Goal: Task Accomplishment & Management: Manage account settings

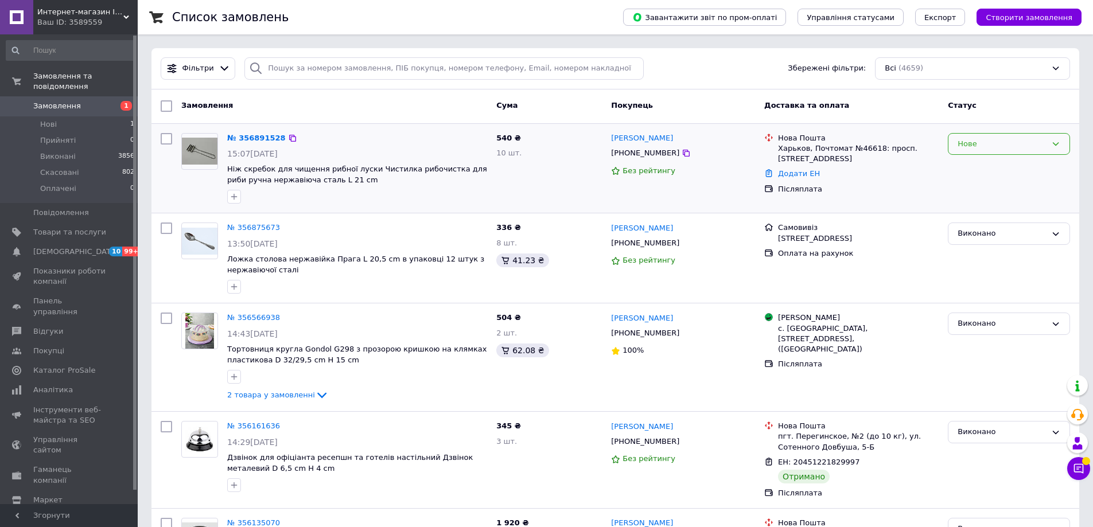
drag, startPoint x: 1023, startPoint y: 149, endPoint x: 1017, endPoint y: 151, distance: 6.0
click at [1021, 150] on div "Нове" at bounding box center [1001, 144] width 89 height 12
click at [980, 169] on li "Прийнято" at bounding box center [1008, 167] width 121 height 21
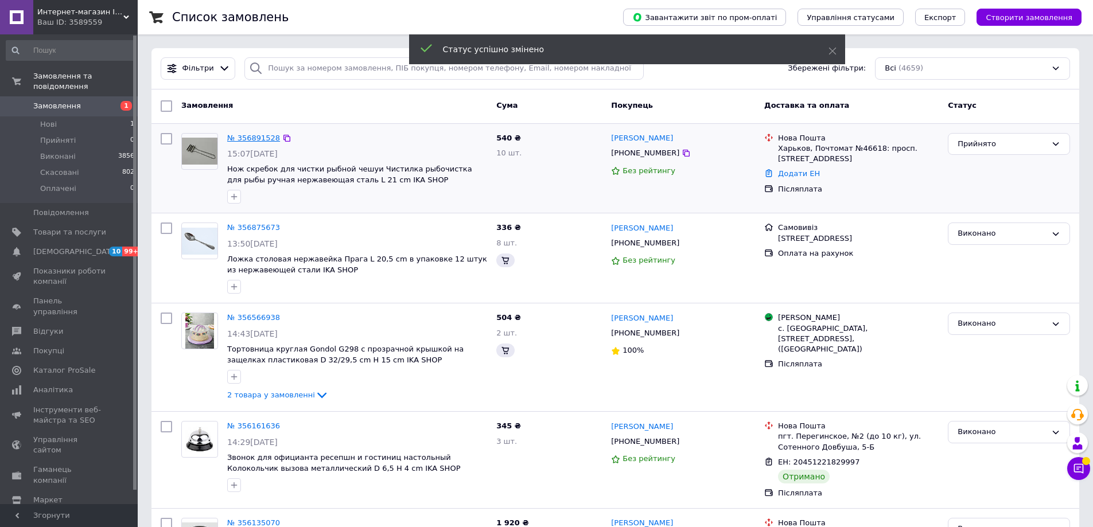
click at [263, 138] on link "№ 356891528" at bounding box center [253, 138] width 53 height 9
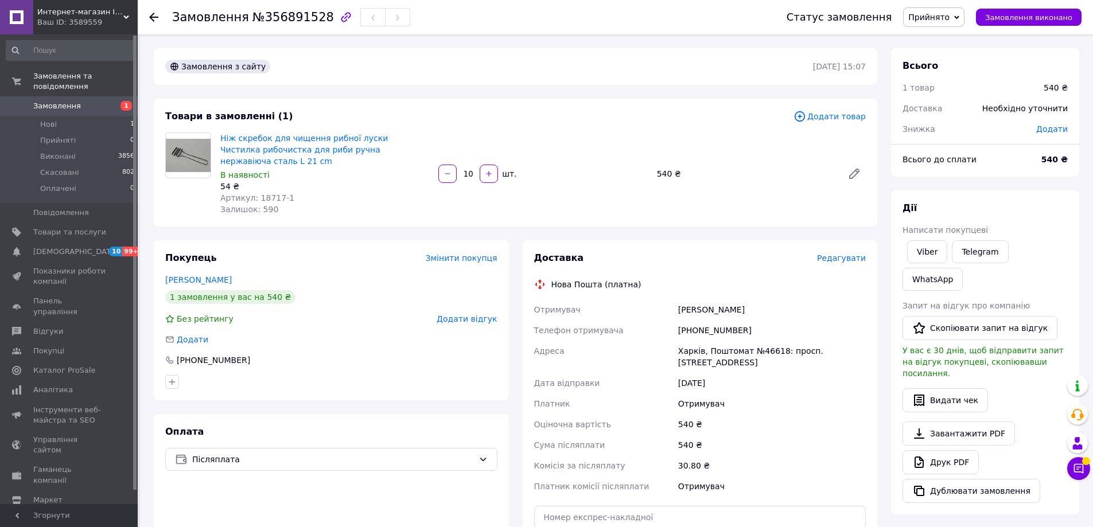
click at [698, 323] on div "+380977191076" at bounding box center [772, 330] width 192 height 21
copy div "380977191076"
click at [149, 19] on div "Замовлення №356891528 Статус замовлення Прийнято Виконано Скасовано Оплачено За…" at bounding box center [615, 17] width 955 height 34
click at [150, 18] on icon at bounding box center [153, 17] width 9 height 9
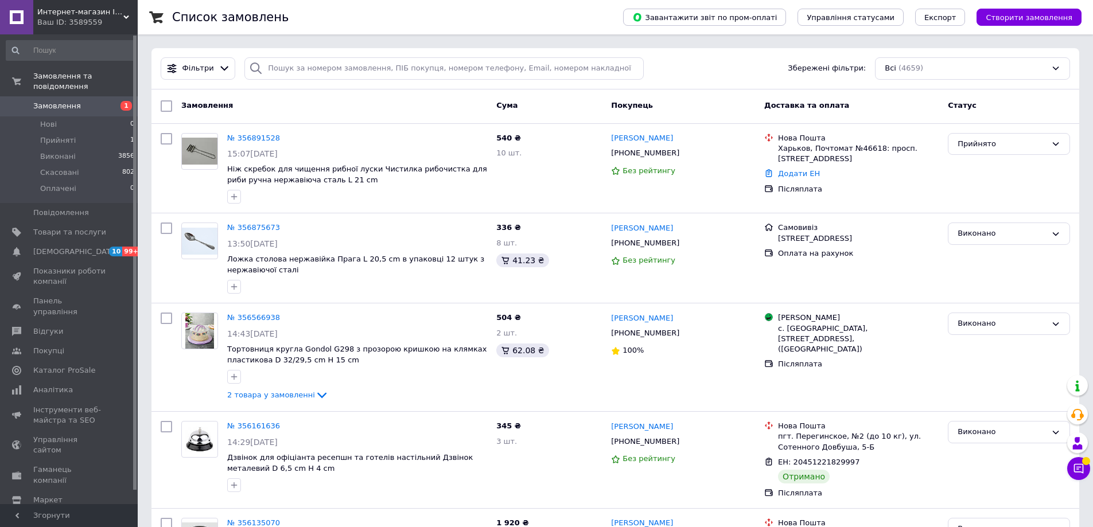
click at [96, 25] on div "Ваш ID: 3589559" at bounding box center [87, 22] width 100 height 10
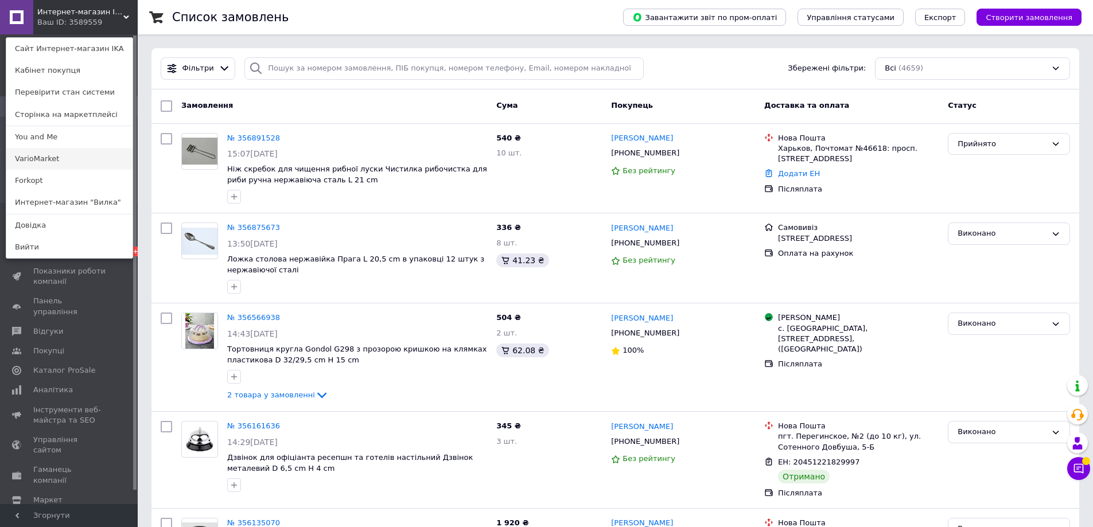
click at [67, 155] on link "VarioMarket" at bounding box center [69, 159] width 126 height 22
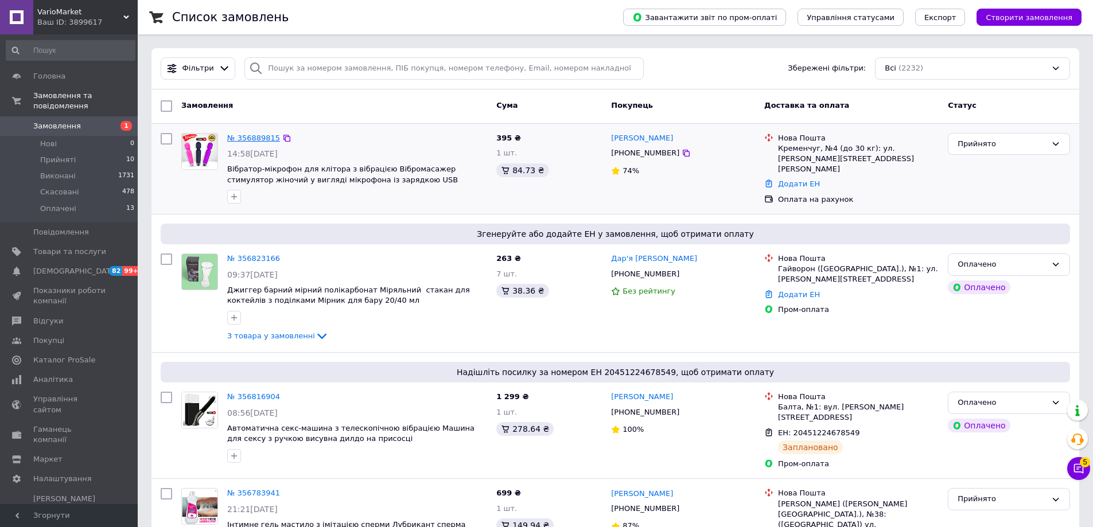
click at [264, 135] on link "№ 356889815" at bounding box center [253, 138] width 53 height 9
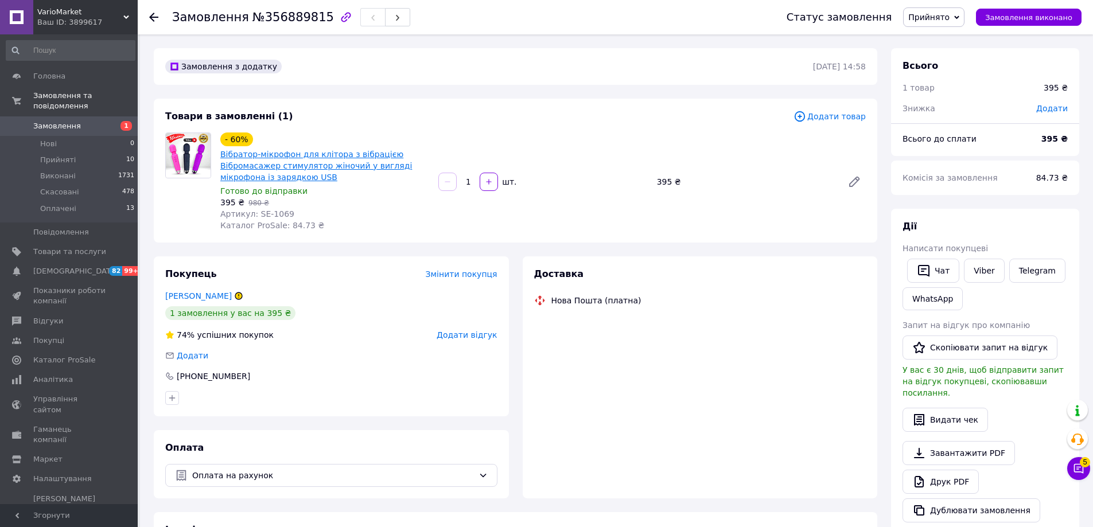
click at [278, 159] on link "Вібратор-мікрофон для клітора з вібрацією Вібромасажер стимулятор жіночий у виг…" at bounding box center [316, 166] width 192 height 32
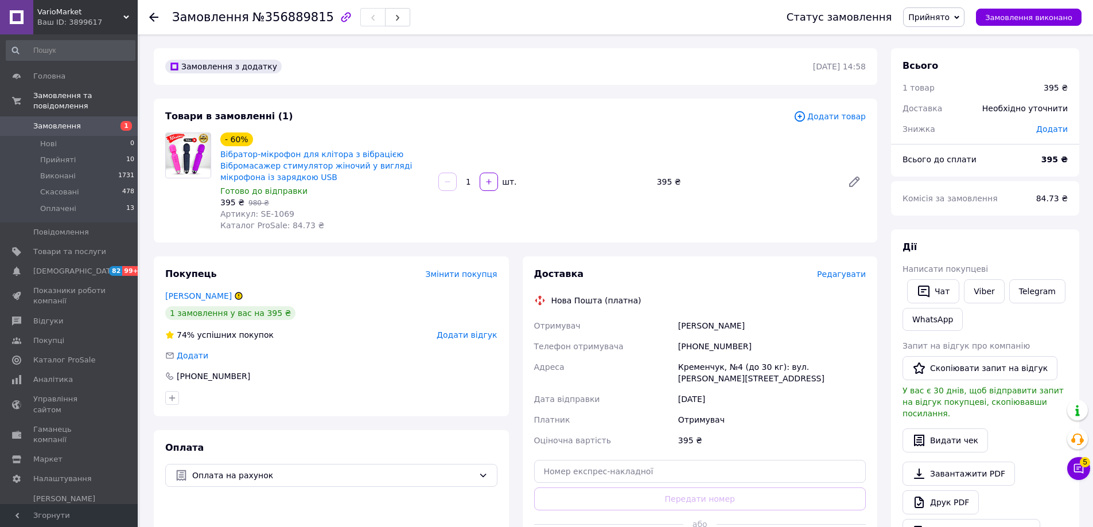
click at [158, 18] on use at bounding box center [153, 17] width 9 height 9
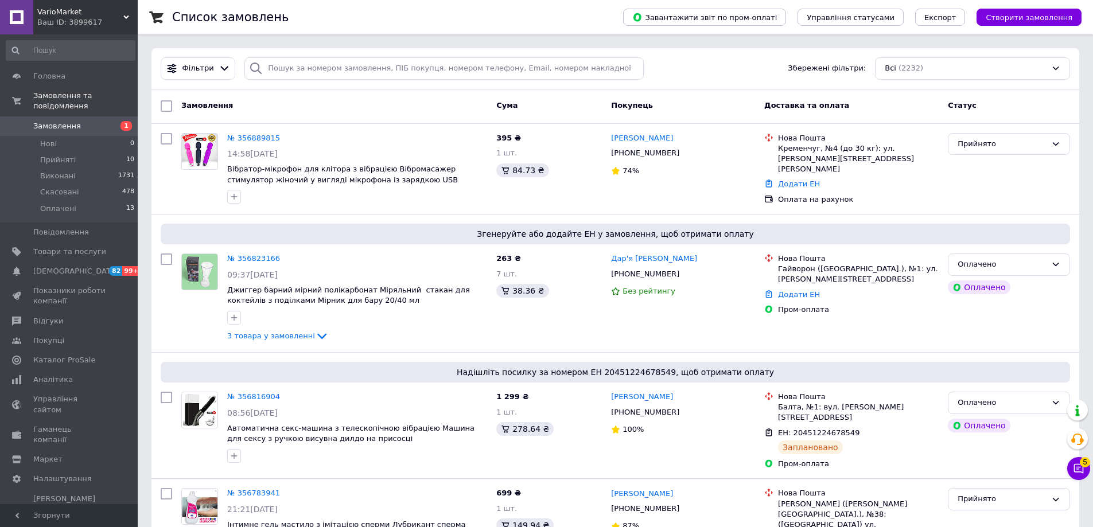
click at [120, 11] on span "VarioMarket" at bounding box center [80, 12] width 86 height 10
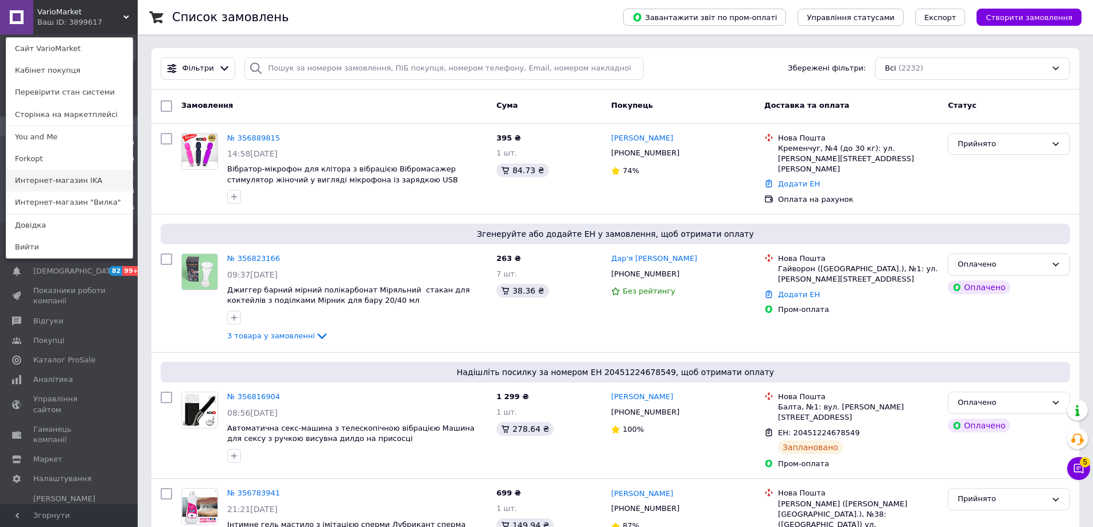
click at [69, 178] on link "Интернет-магазин IKA" at bounding box center [69, 181] width 126 height 22
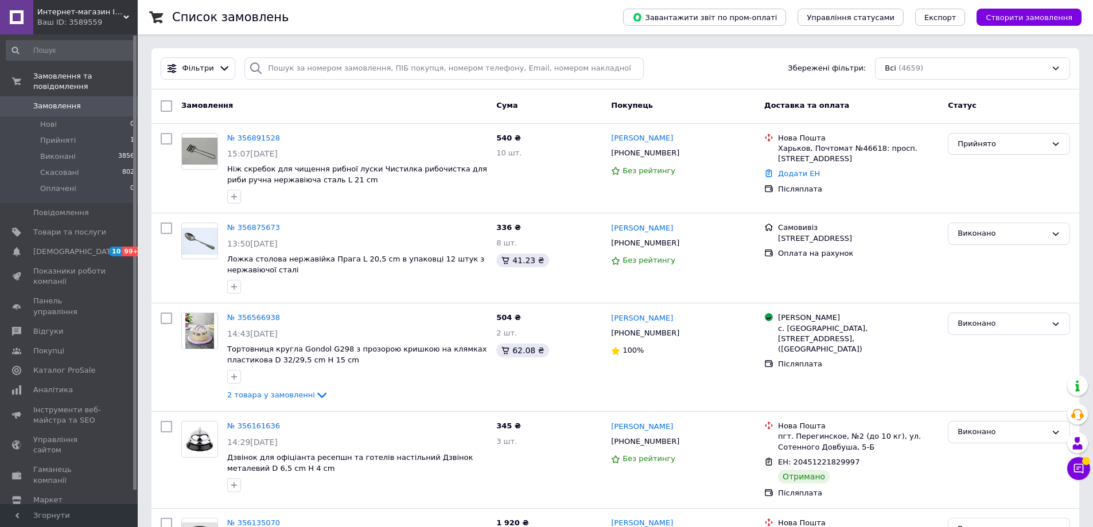
click at [119, 9] on span "Интернет-магазин IKA" at bounding box center [80, 12] width 86 height 10
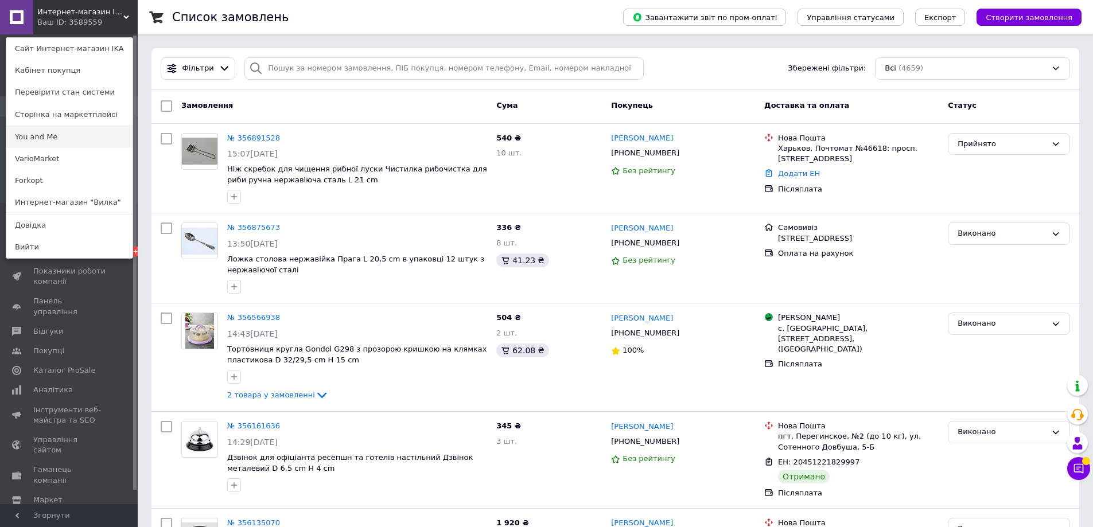
click at [85, 138] on link "You and Me" at bounding box center [69, 137] width 126 height 22
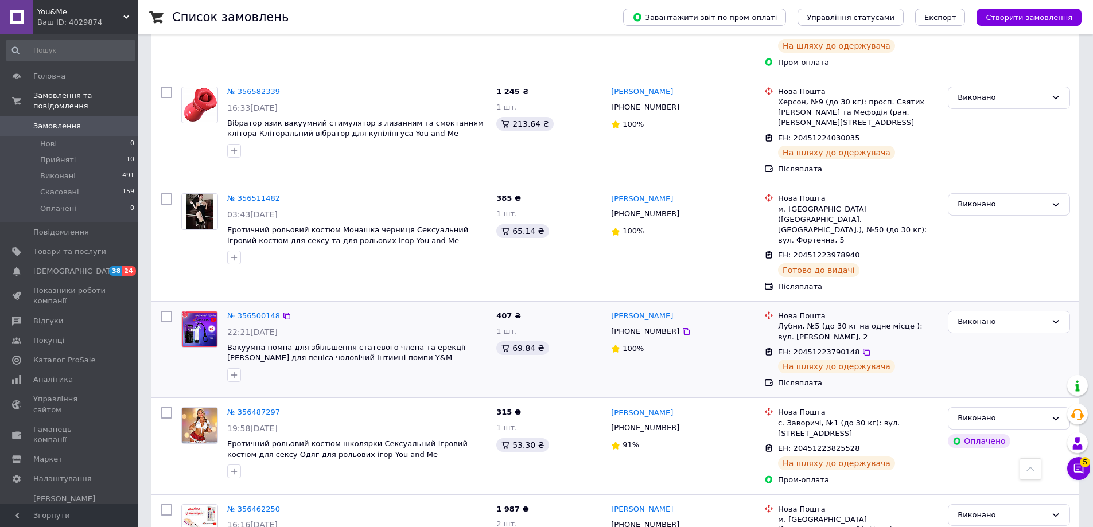
scroll to position [1602, 0]
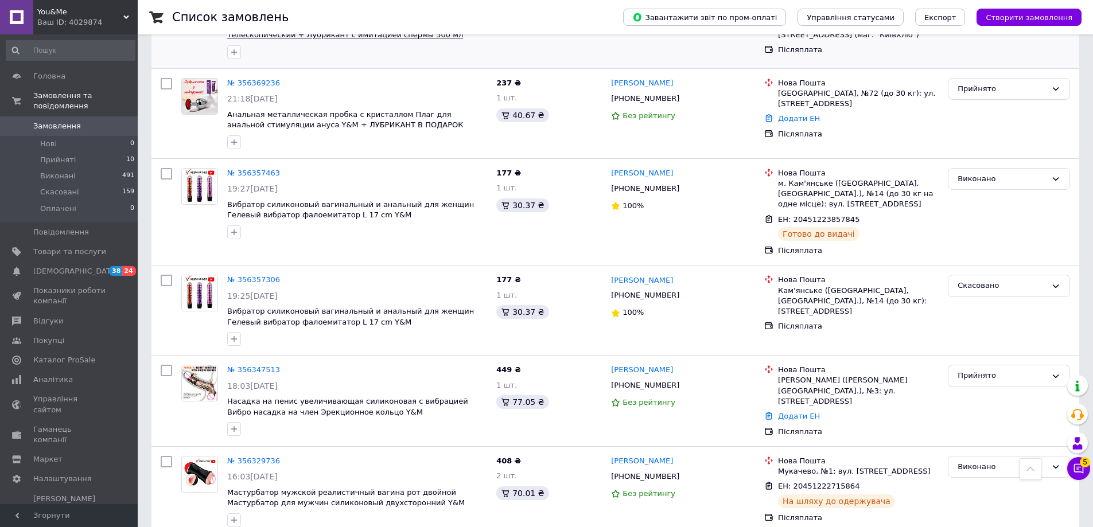
scroll to position [402, 0]
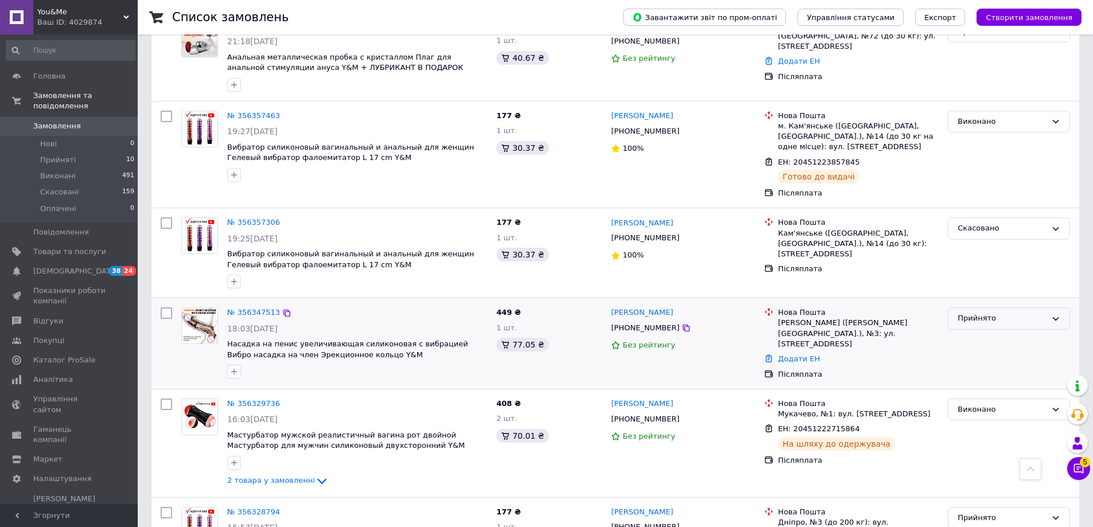
click at [984, 316] on div "Прийнято" at bounding box center [1001, 319] width 89 height 12
click at [990, 359] on li "Скасовано" at bounding box center [1008, 363] width 121 height 21
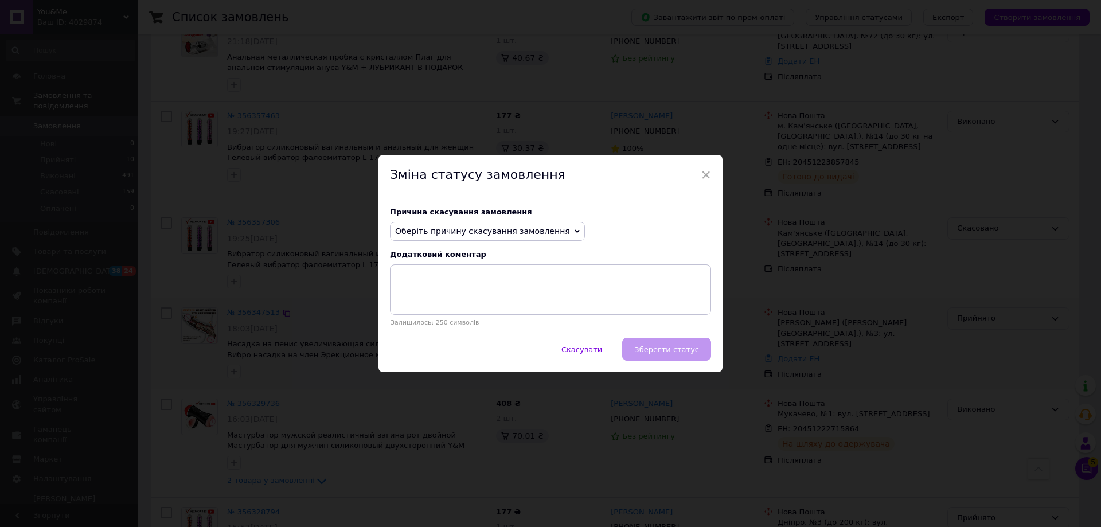
click at [507, 231] on span "Оберіть причину скасування замовлення" at bounding box center [482, 231] width 175 height 9
click at [487, 348] on li "Інше" at bounding box center [488, 350] width 194 height 16
click at [483, 293] on textarea at bounding box center [550, 289] width 321 height 50
type textarea "Г"
type textarea "Не актуально"
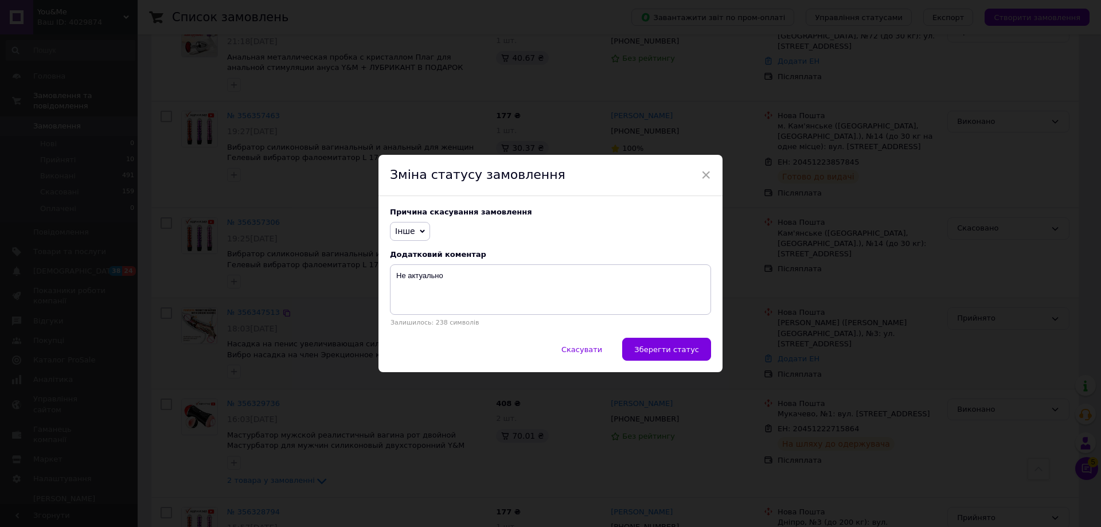
click at [665, 363] on div "Скасувати   Зберегти статус" at bounding box center [551, 355] width 344 height 34
click at [677, 353] on span "Зберегти статус" at bounding box center [666, 349] width 65 height 9
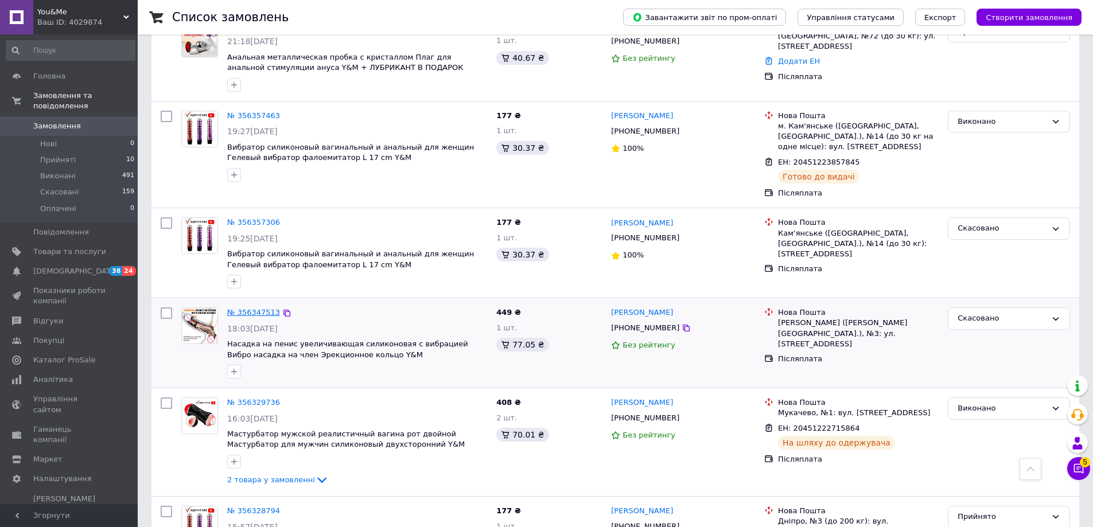
click at [266, 314] on link "№ 356347513" at bounding box center [253, 312] width 53 height 9
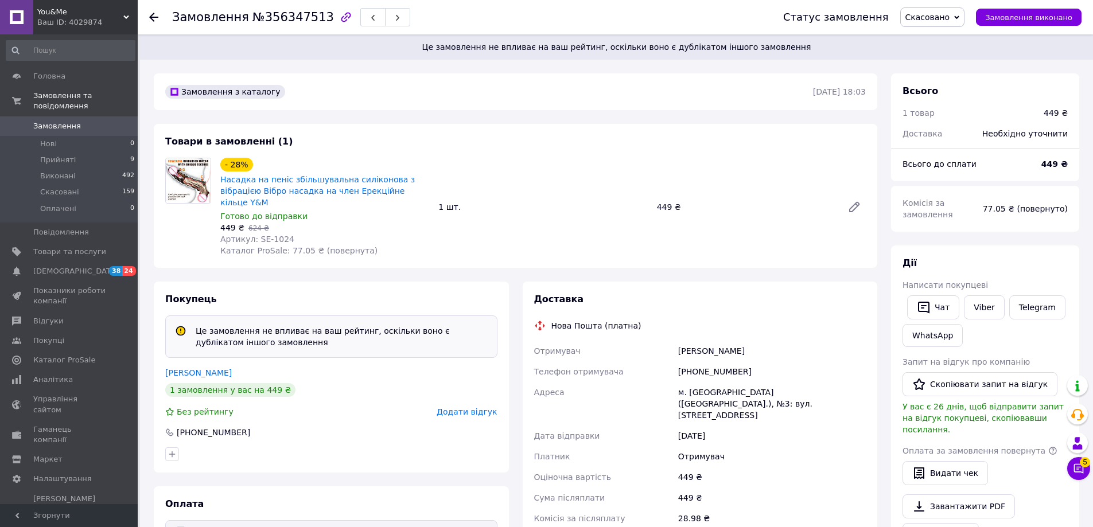
click at [155, 20] on icon at bounding box center [153, 17] width 9 height 9
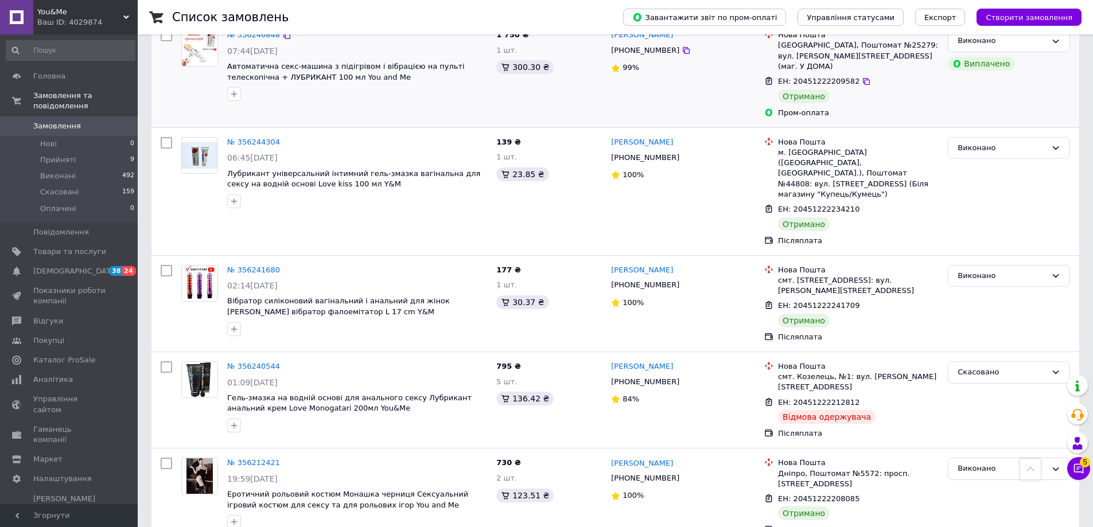
scroll to position [1007, 0]
